Goal: Information Seeking & Learning: Learn about a topic

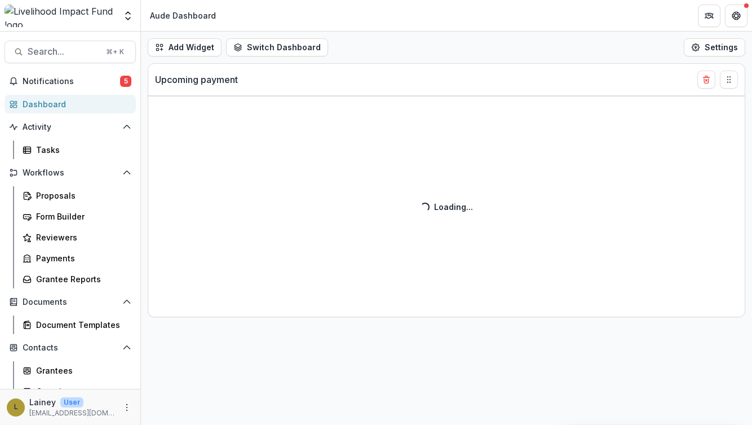
select select "******"
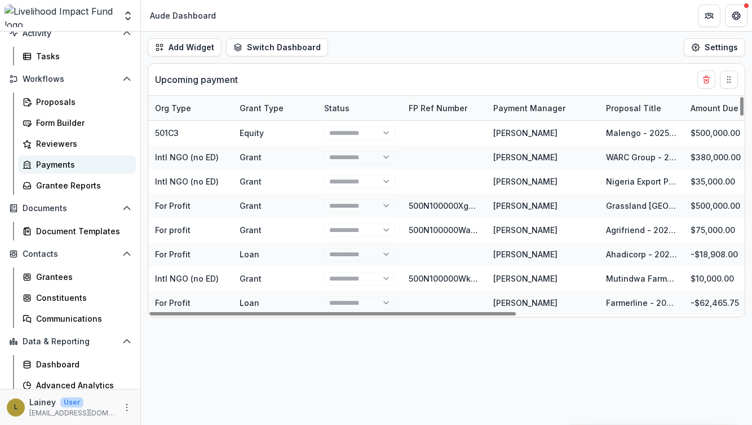
scroll to position [104, 0]
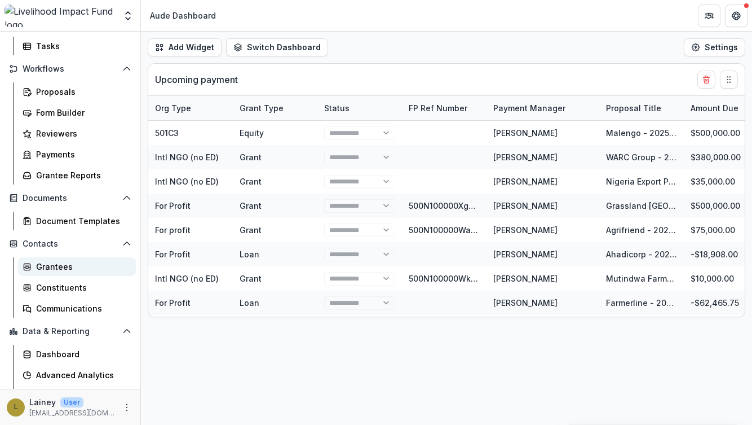
click at [51, 266] on div "Grantees" at bounding box center [81, 266] width 91 height 12
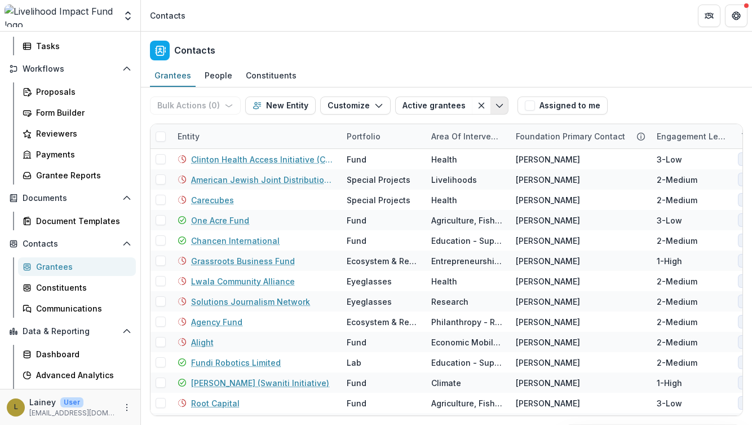
click at [495, 107] on icon "Toggle menu" at bounding box center [499, 105] width 9 height 9
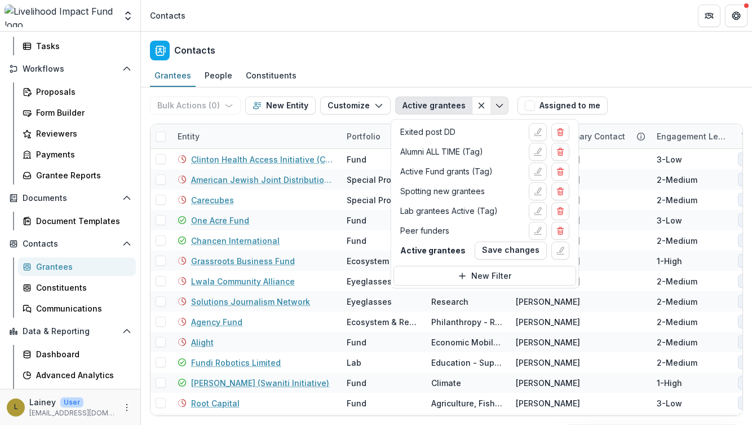
click at [495, 107] on icon "Toggle menu" at bounding box center [499, 105] width 9 height 9
click at [479, 64] on div "Contacts" at bounding box center [446, 48] width 611 height 33
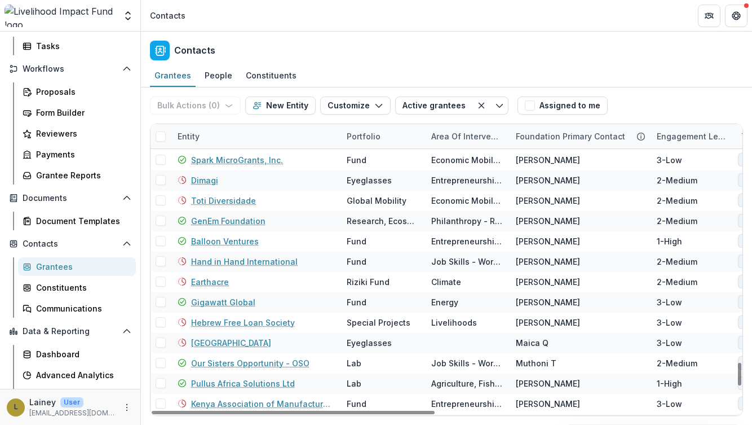
scroll to position [3087, 0]
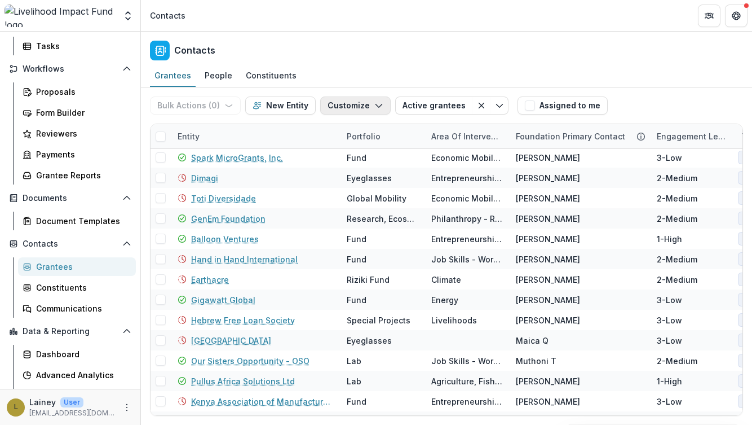
click at [376, 104] on icon "button" at bounding box center [378, 105] width 9 height 9
click at [360, 58] on div "Contacts" at bounding box center [446, 48] width 611 height 33
click at [223, 76] on div "People" at bounding box center [218, 75] width 37 height 16
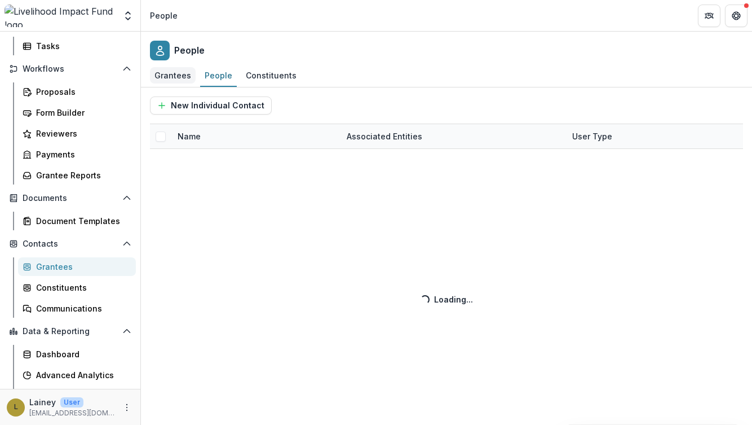
click at [177, 76] on div "Grantees" at bounding box center [173, 75] width 46 height 16
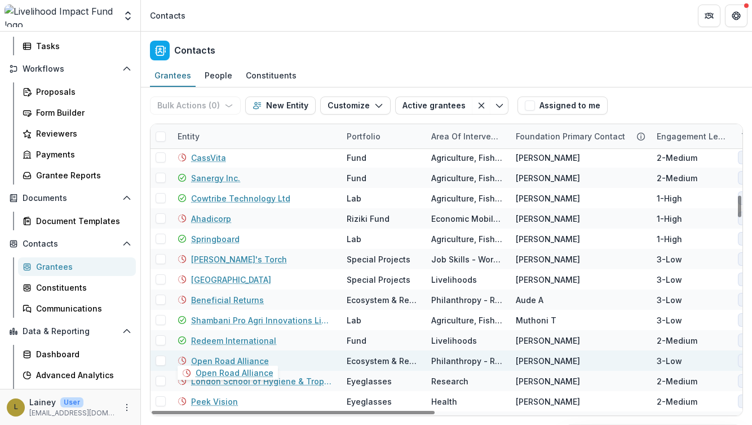
scroll to position [933, 0]
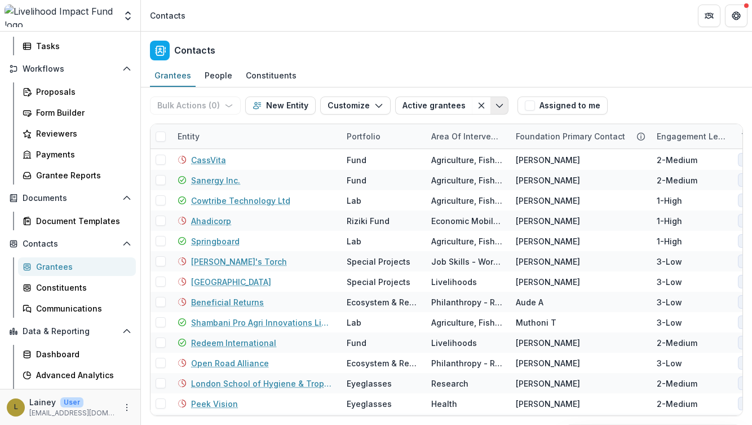
click at [495, 107] on icon "Toggle menu" at bounding box center [499, 105] width 9 height 9
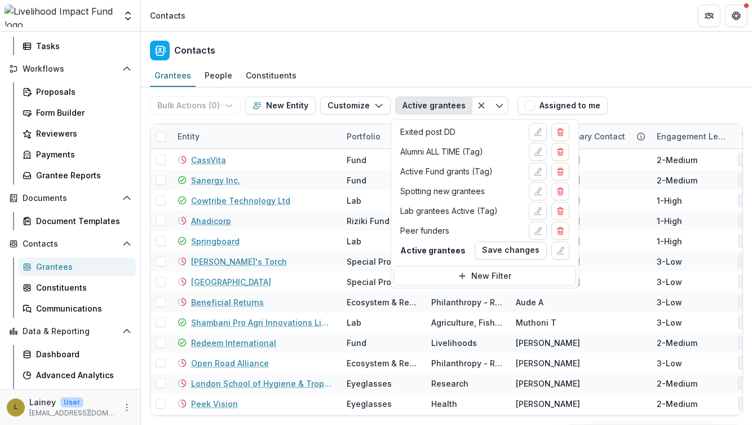
click at [457, 59] on div "Contacts" at bounding box center [446, 48] width 611 height 33
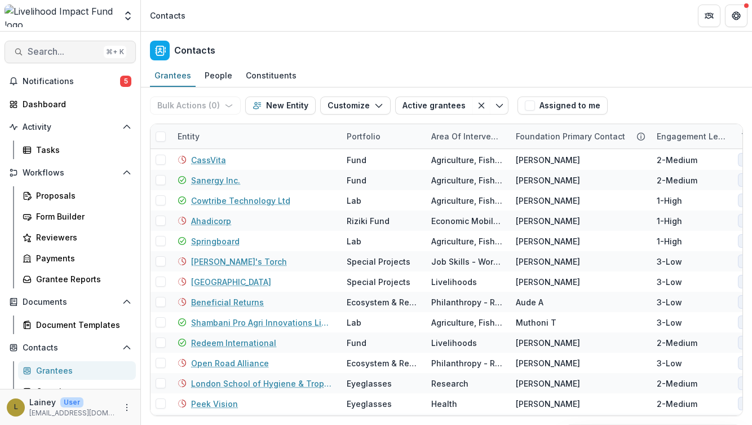
scroll to position [0, 0]
click at [61, 56] on span "Search..." at bounding box center [64, 51] width 72 height 11
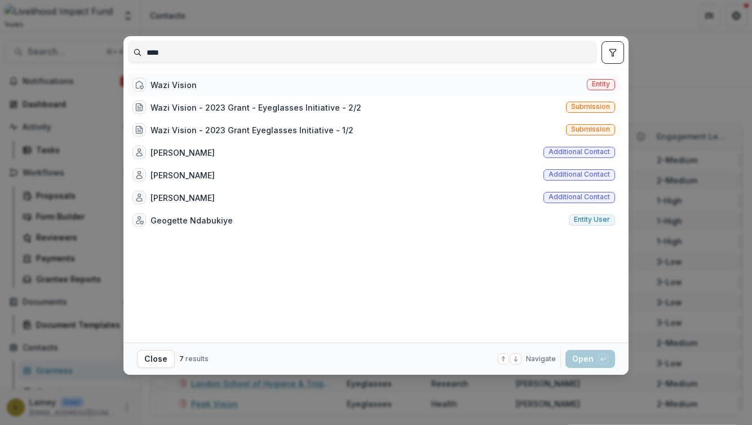
type input "****"
click at [167, 85] on div "Wazi Vision" at bounding box center [174, 85] width 46 height 12
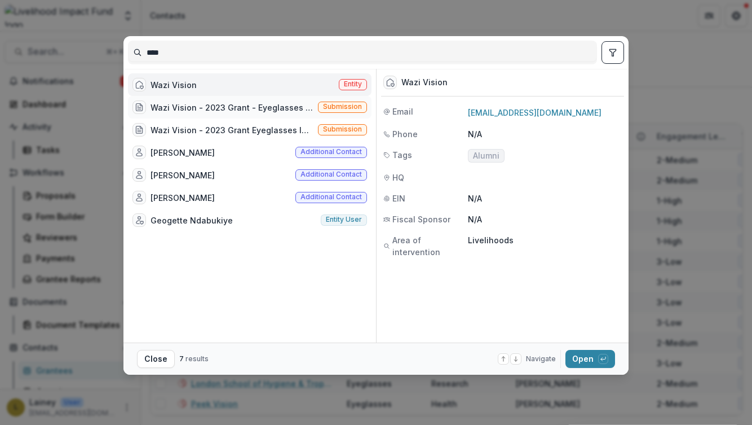
click at [233, 105] on div "Wazi Vision - 2023 Grant - Eyeglasses Initiative - 2/2" at bounding box center [232, 107] width 163 height 12
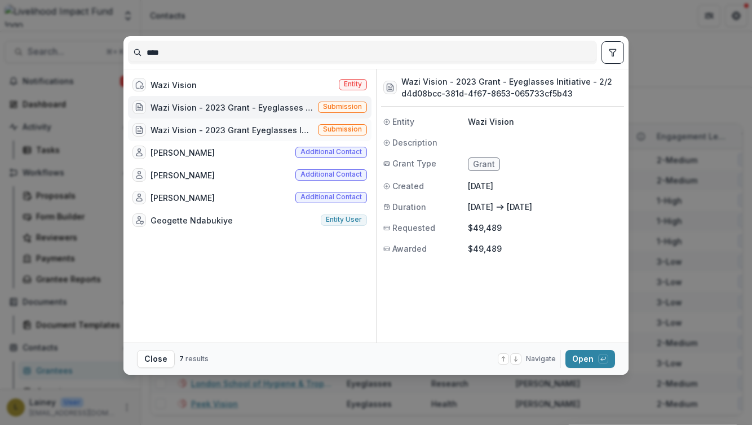
click at [221, 126] on div "Wazi Vision - 2023 Grant Eyeglasses Initiative - 1/2" at bounding box center [232, 130] width 163 height 12
click at [487, 121] on p "Wazi Vision" at bounding box center [545, 122] width 154 height 12
click at [200, 87] on div "Wazi Vision Entity" at bounding box center [250, 84] width 244 height 23
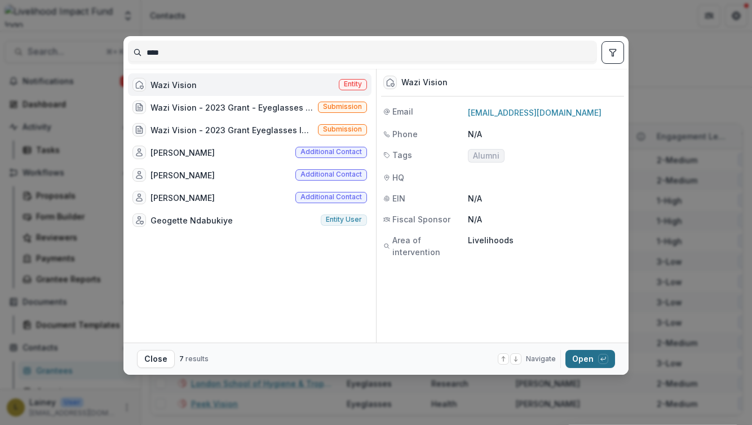
click at [585, 358] on button "Open with enter key" at bounding box center [590, 359] width 50 height 18
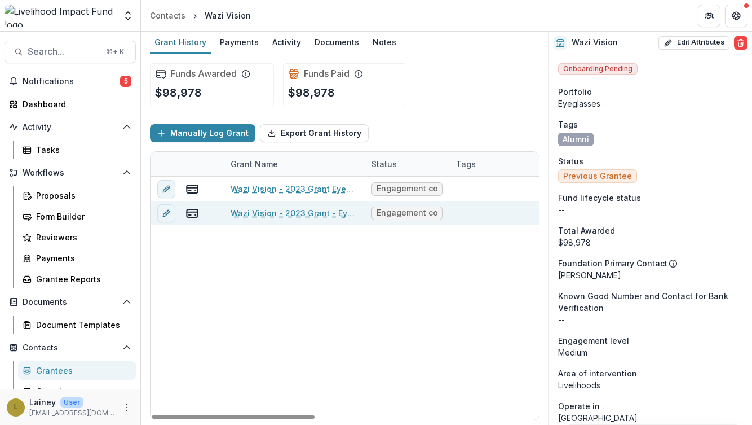
click at [310, 215] on link "Wazi Vision - 2023 Grant - Eyeglasses Initiative - 2/2" at bounding box center [294, 213] width 127 height 12
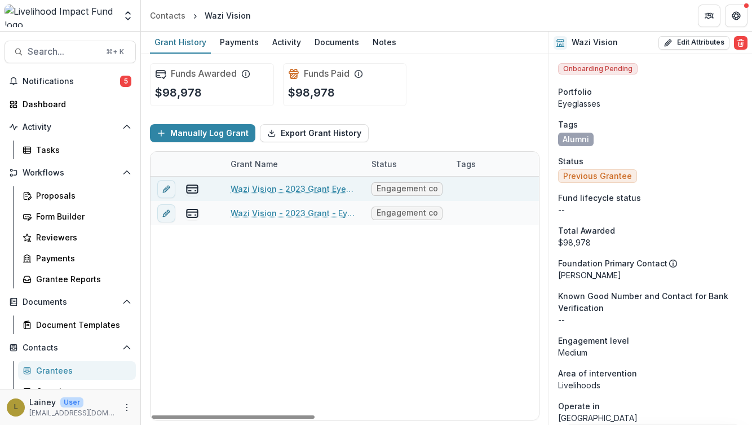
click at [303, 189] on link "Wazi Vision - 2023 Grant Eyeglasses Initiative - 1/2" at bounding box center [294, 189] width 127 height 12
click at [304, 191] on link "Wazi Vision - 2023 Grant Eyeglasses Initiative - 1/2" at bounding box center [294, 189] width 127 height 12
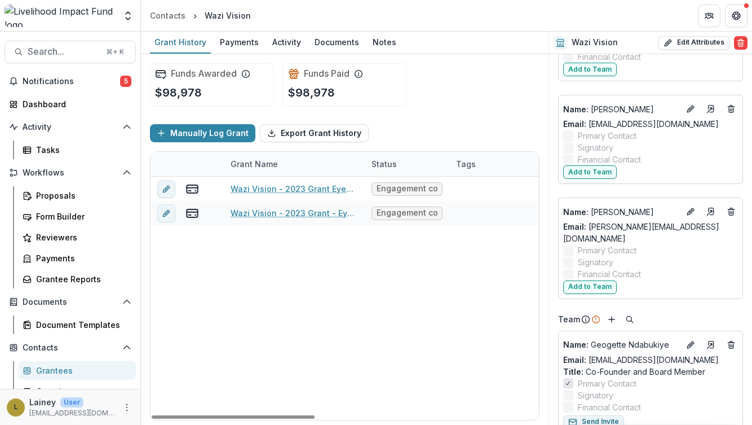
scroll to position [781, 0]
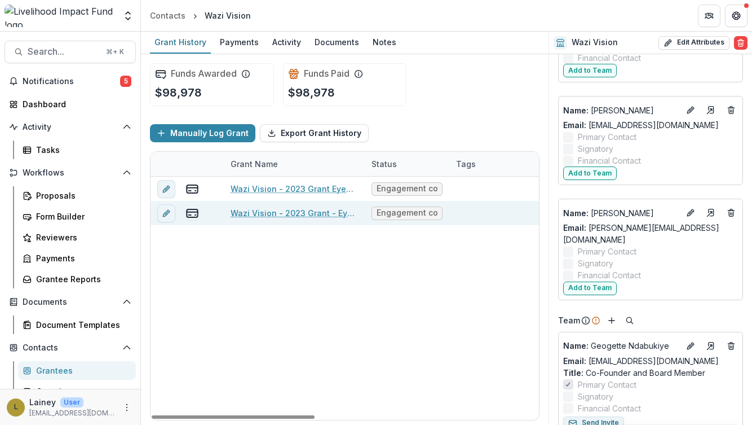
click at [322, 211] on link "Wazi Vision - 2023 Grant - Eyeglasses Initiative - 2/2" at bounding box center [294, 213] width 127 height 12
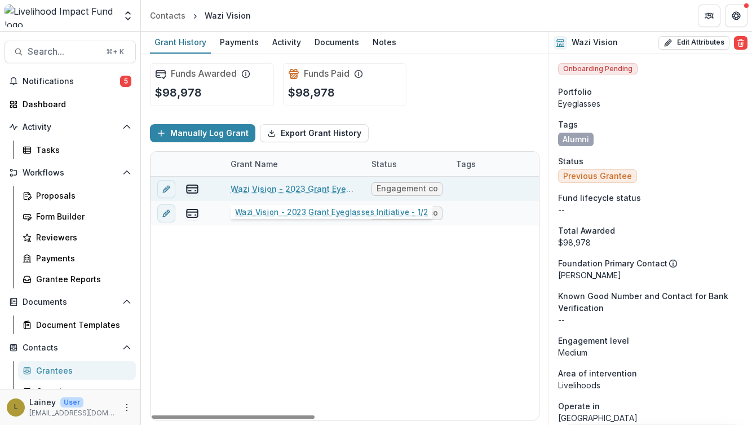
click at [269, 188] on link "Wazi Vision - 2023 Grant Eyeglasses Initiative - 1/2" at bounding box center [294, 189] width 127 height 12
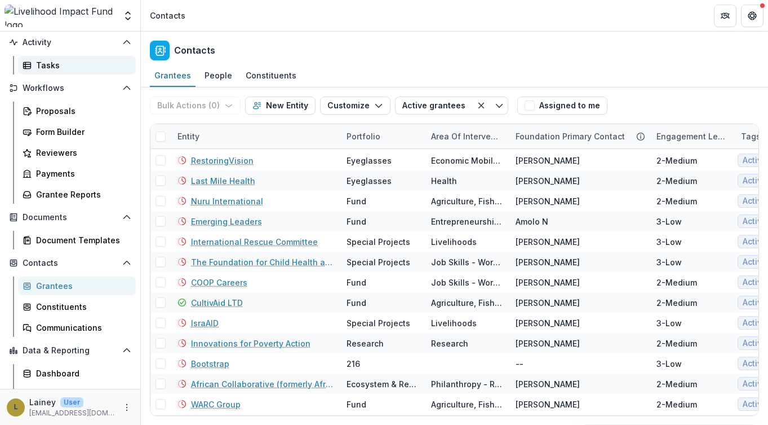
scroll to position [85, 0]
click at [53, 286] on div "Grantees" at bounding box center [81, 285] width 91 height 12
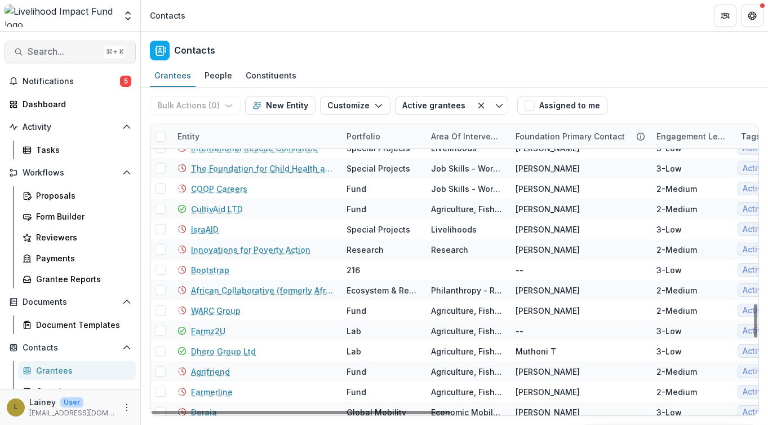
scroll to position [0, 0]
click at [56, 52] on span "Search..." at bounding box center [64, 51] width 72 height 11
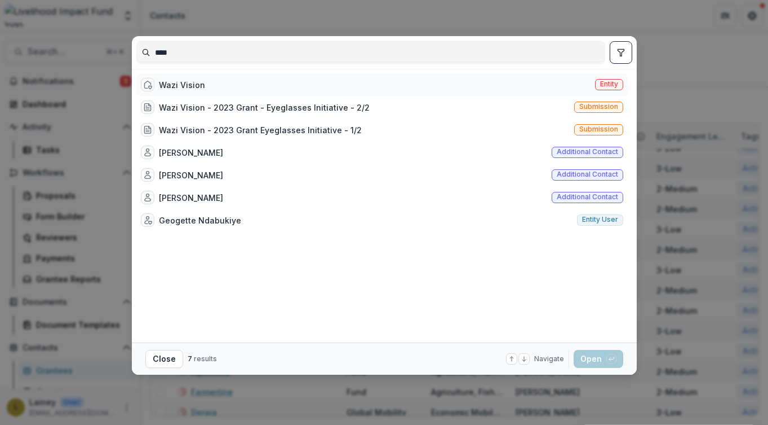
type input "****"
click at [189, 87] on div "Wazi Vision" at bounding box center [182, 85] width 46 height 12
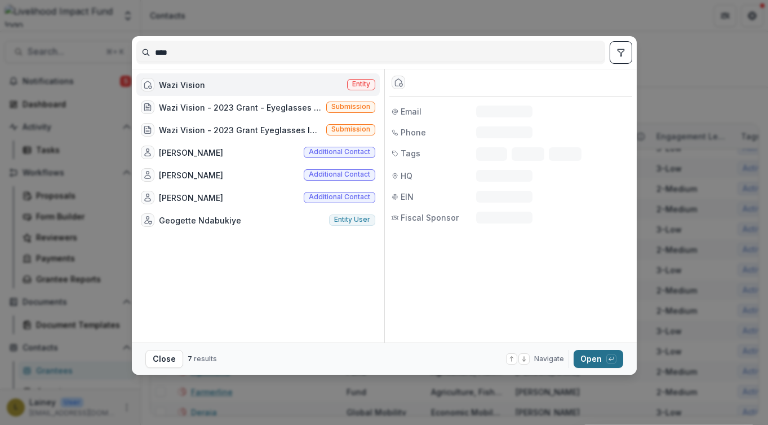
click at [593, 361] on button "Open with enter key" at bounding box center [599, 359] width 50 height 18
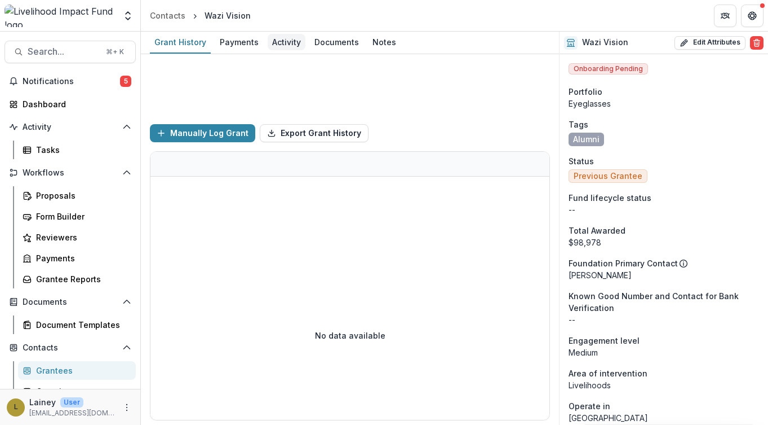
click at [283, 43] on div "Activity" at bounding box center [287, 42] width 38 height 16
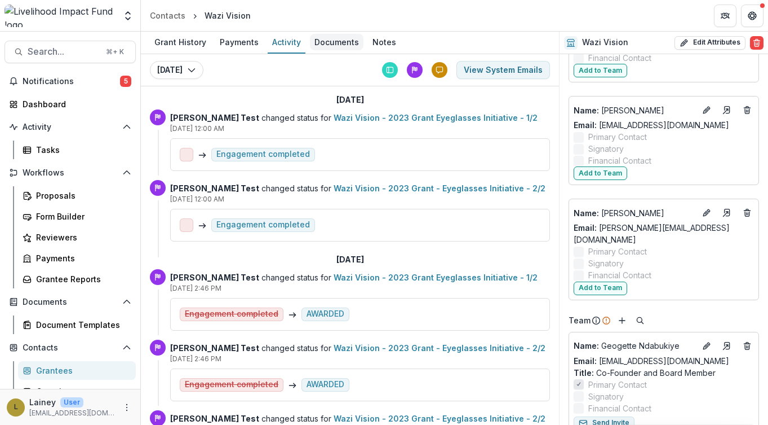
click at [330, 43] on div "Documents" at bounding box center [337, 42] width 54 height 16
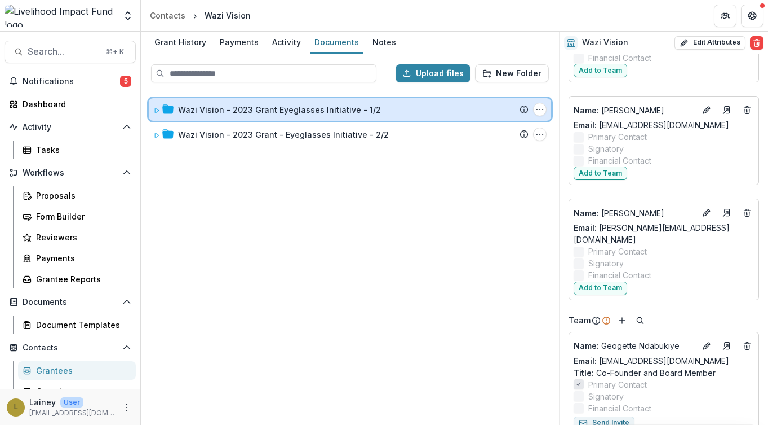
click at [158, 110] on icon at bounding box center [157, 110] width 4 height 5
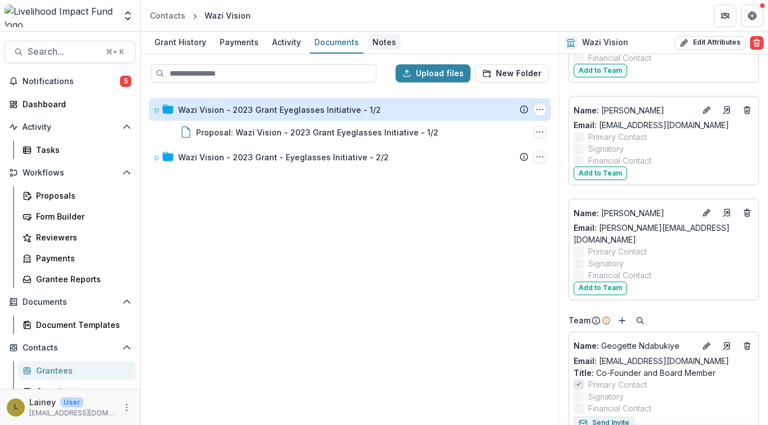
click at [383, 42] on div "Notes" at bounding box center [384, 42] width 33 height 16
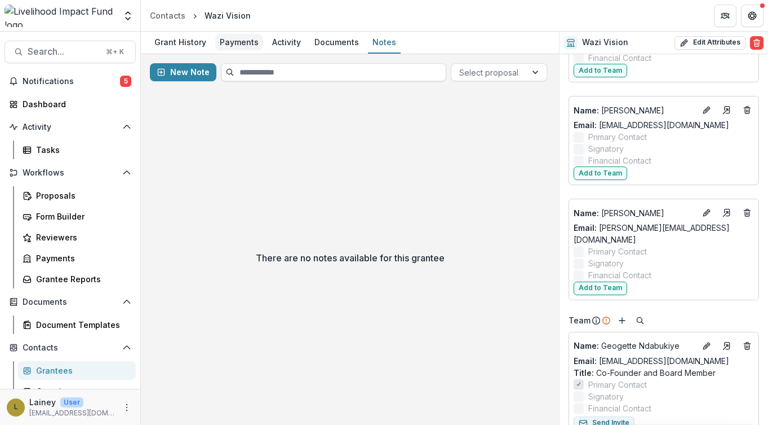
click at [226, 42] on div "Payments" at bounding box center [239, 42] width 48 height 16
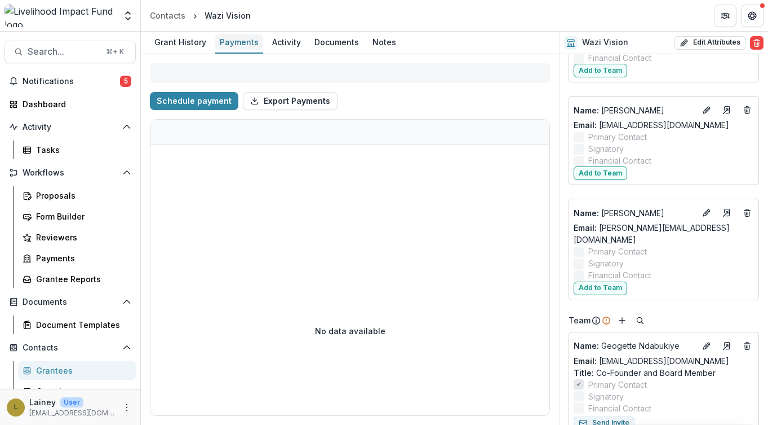
select select "****"
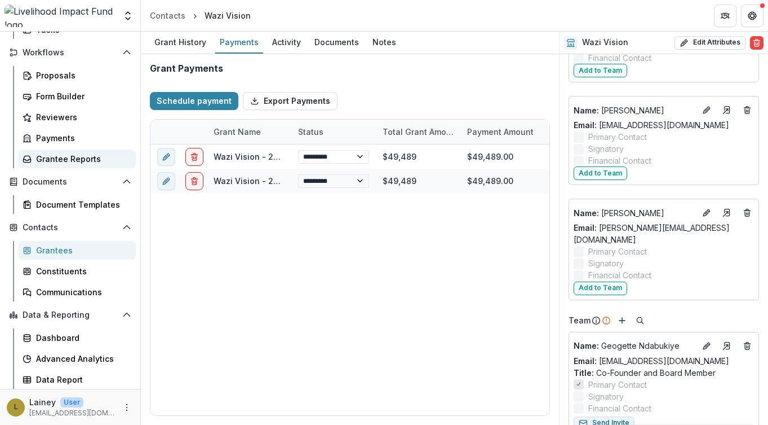
scroll to position [120, 0]
click at [63, 151] on link "Grantee Reports" at bounding box center [77, 158] width 118 height 19
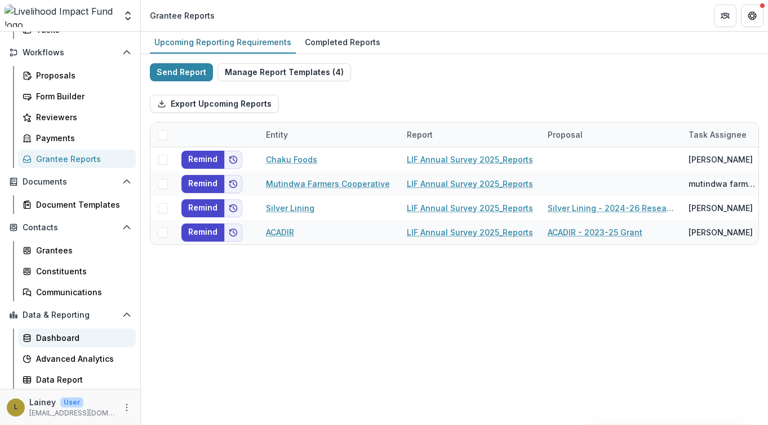
scroll to position [120, 0]
click at [56, 334] on div "Dashboard" at bounding box center [81, 337] width 91 height 12
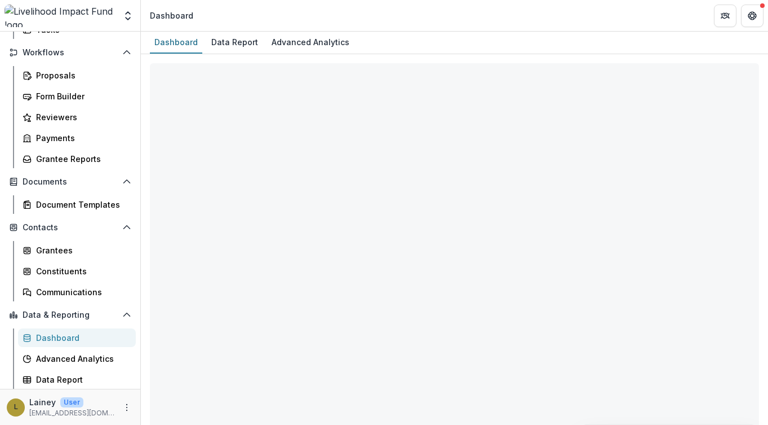
select select "**********"
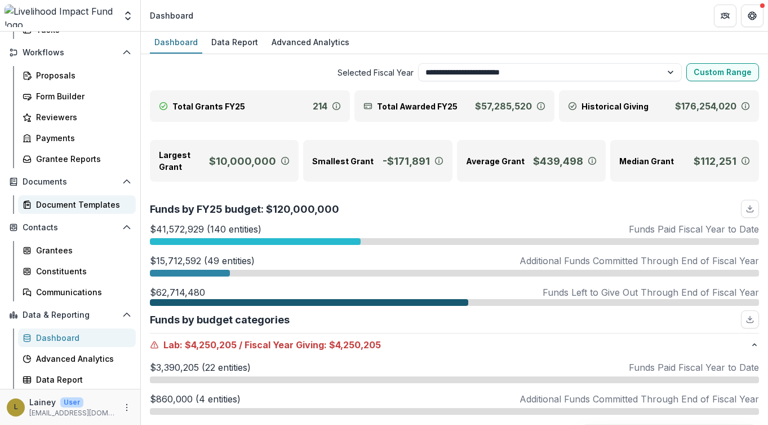
click at [82, 201] on div "Document Templates" at bounding box center [81, 204] width 91 height 12
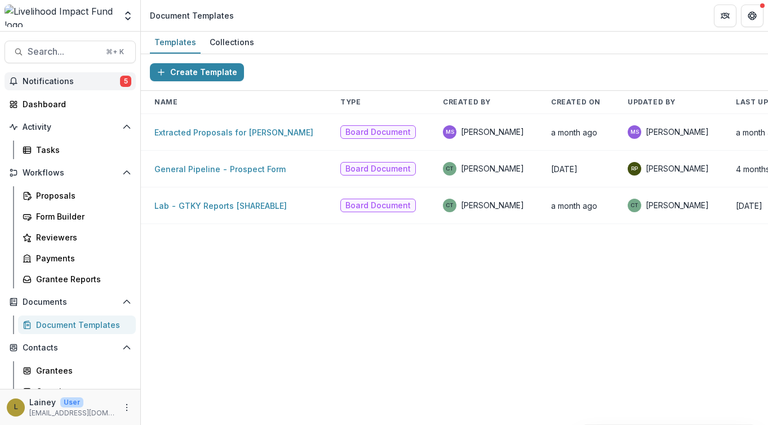
click at [60, 82] on span "Notifications" at bounding box center [72, 82] width 98 height 10
click at [56, 103] on div "Dashboard" at bounding box center [75, 104] width 104 height 12
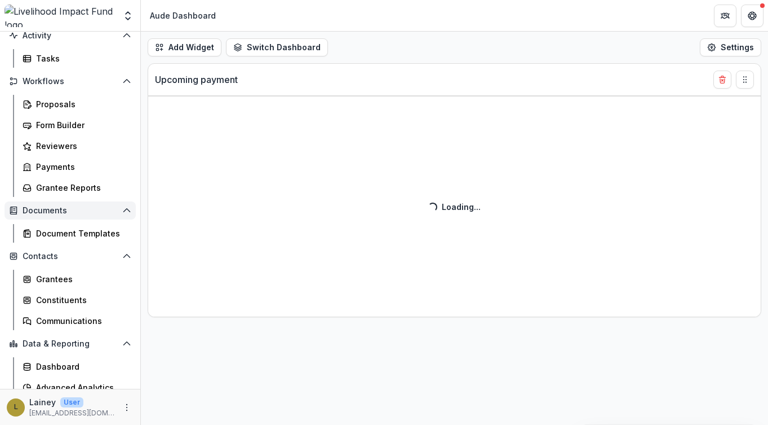
scroll to position [94, 0]
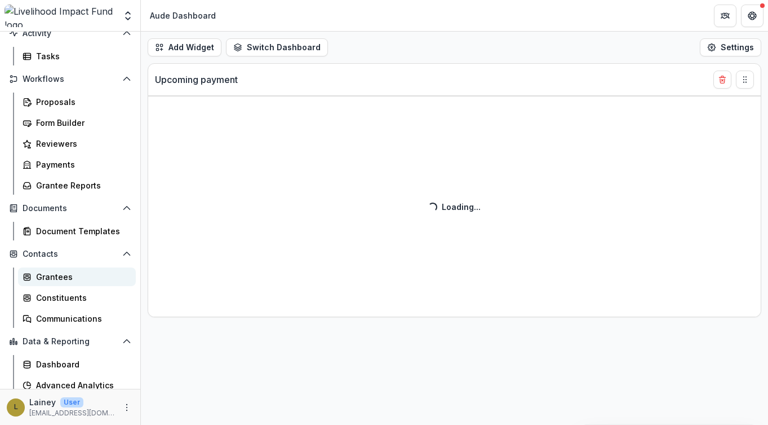
click at [61, 279] on div "Grantees" at bounding box center [81, 277] width 91 height 12
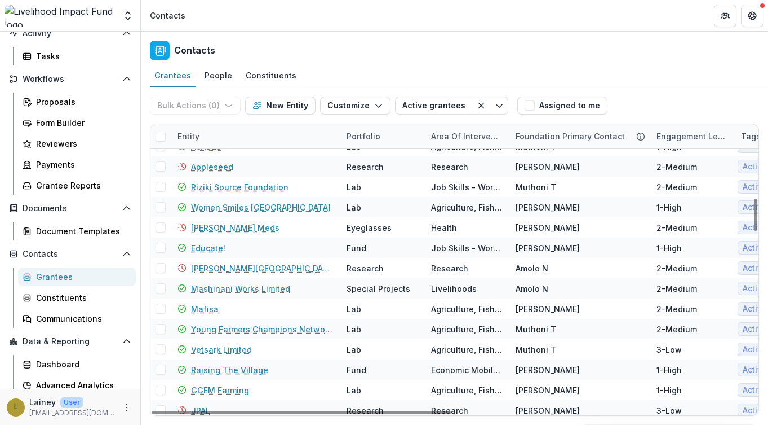
scroll to position [664, 0]
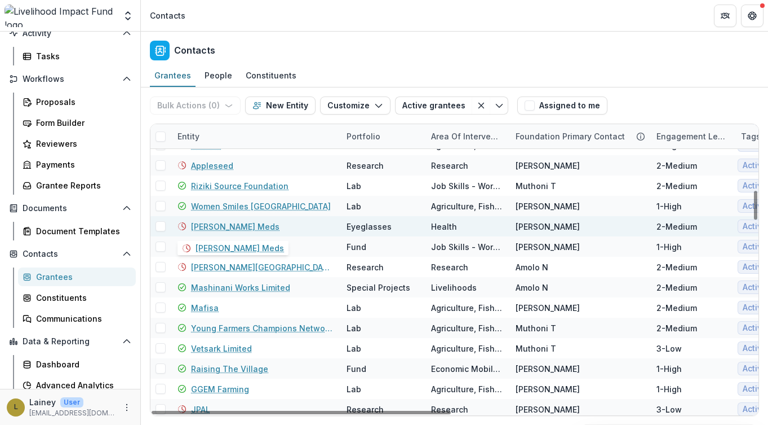
click at [215, 224] on link "[PERSON_NAME] Meds" at bounding box center [235, 226] width 89 height 12
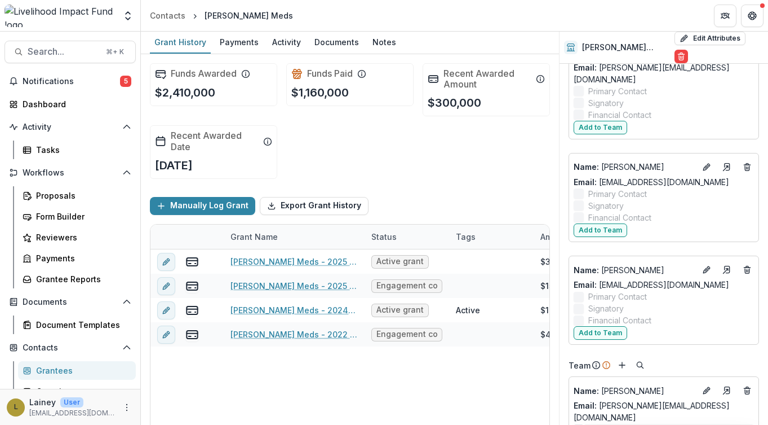
scroll to position [1737, 0]
click at [231, 42] on div "Payments" at bounding box center [239, 42] width 48 height 16
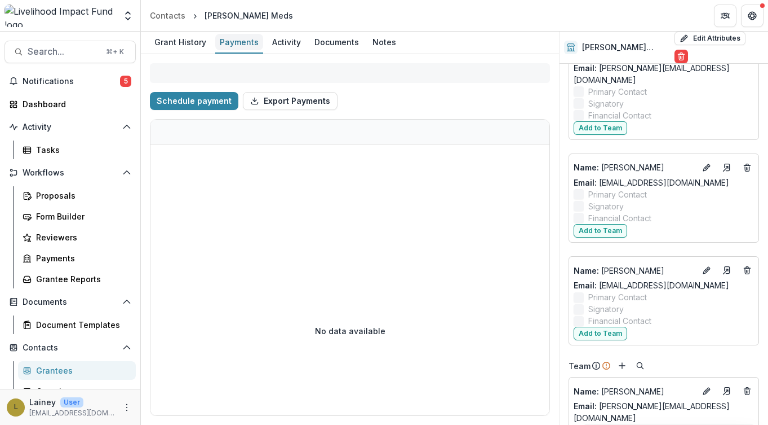
select select "****"
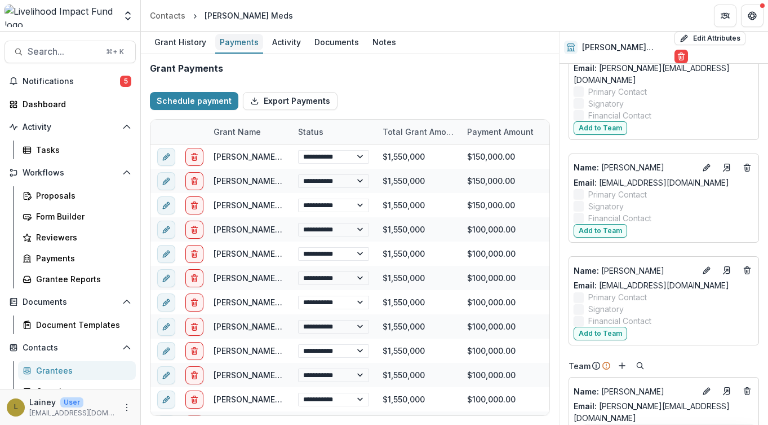
select select "****"
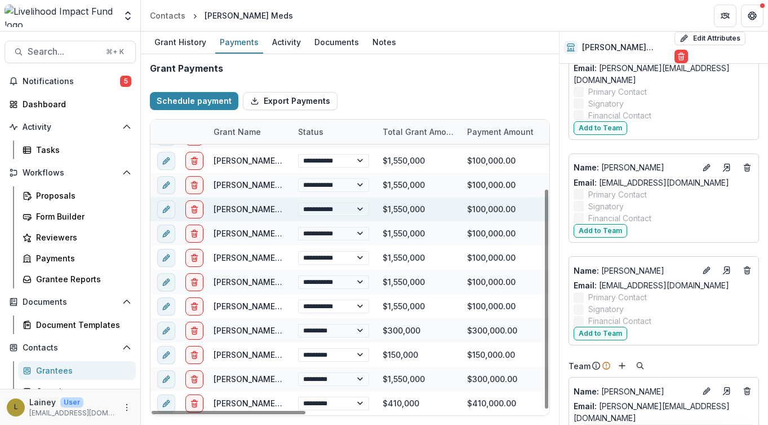
scroll to position [93, 0]
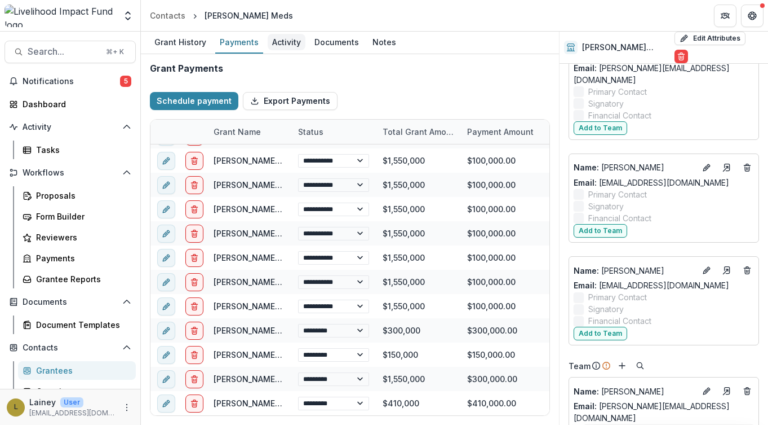
click at [288, 46] on div "Activity" at bounding box center [287, 42] width 38 height 16
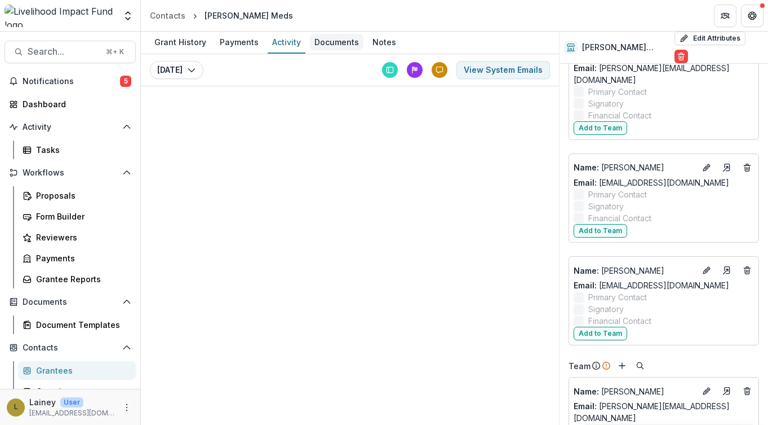
click at [329, 41] on div "Documents" at bounding box center [337, 42] width 54 height 16
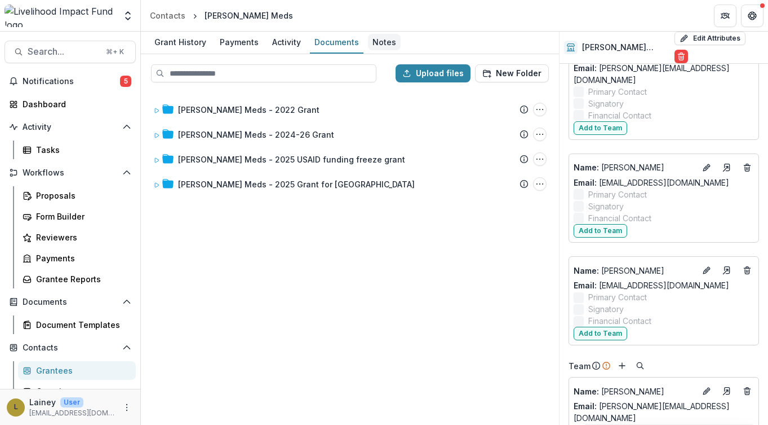
click at [377, 42] on div "Notes" at bounding box center [384, 42] width 33 height 16
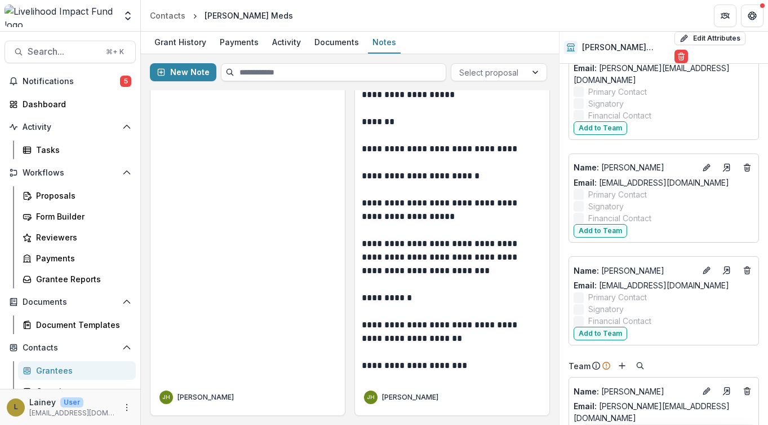
scroll to position [2304, 0]
